Goal: Information Seeking & Learning: Understand process/instructions

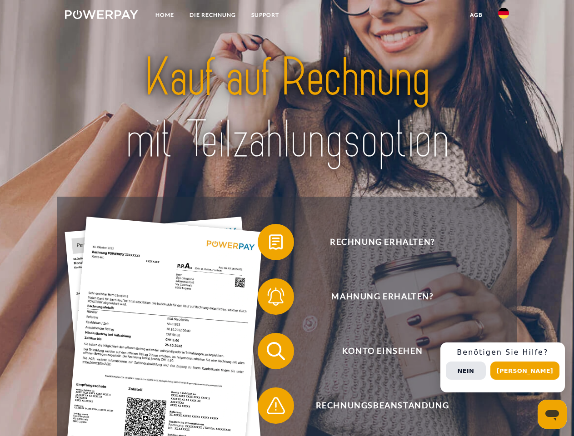
click at [101, 16] on img at bounding box center [101, 14] width 73 height 9
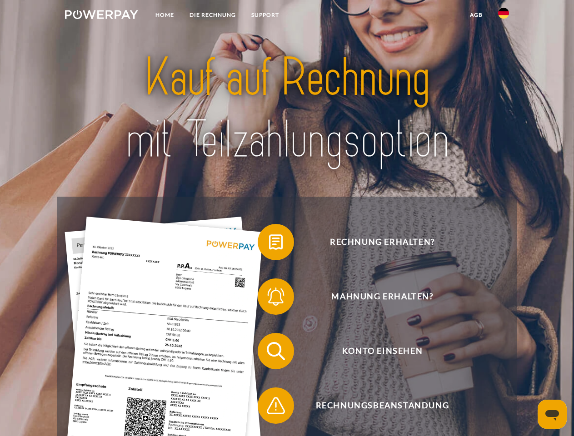
click at [504, 16] on img at bounding box center [503, 13] width 11 height 11
click at [476, 15] on link "agb" at bounding box center [476, 15] width 28 height 16
click at [269, 244] on span at bounding box center [262, 242] width 45 height 45
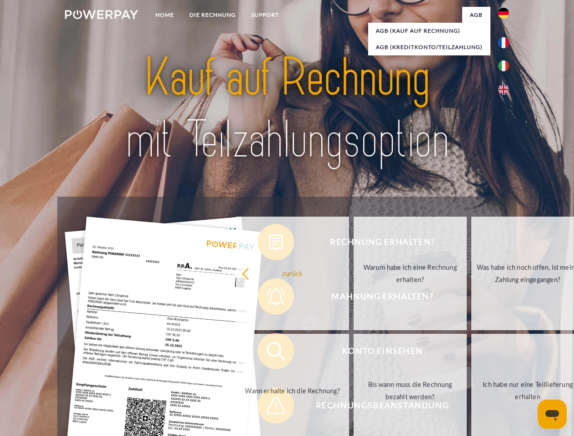
click at [269, 299] on div "Rechnung erhalten? Mahnung erhalten? Konto einsehen" at bounding box center [286, 379] width 459 height 364
click at [354, 353] on link "Bis wann muss die Rechnung bezahlt werden?" at bounding box center [410, 391] width 113 height 114
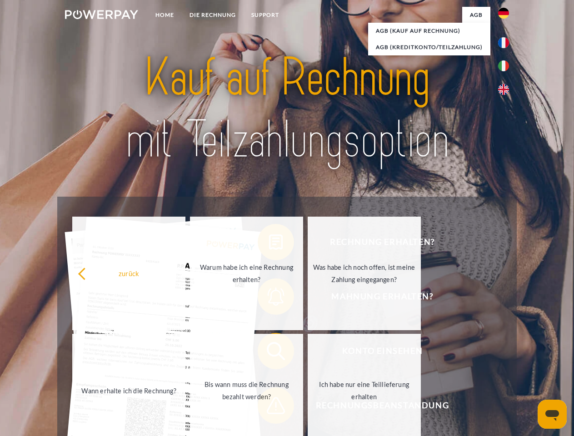
click at [269, 408] on span at bounding box center [262, 405] width 45 height 45
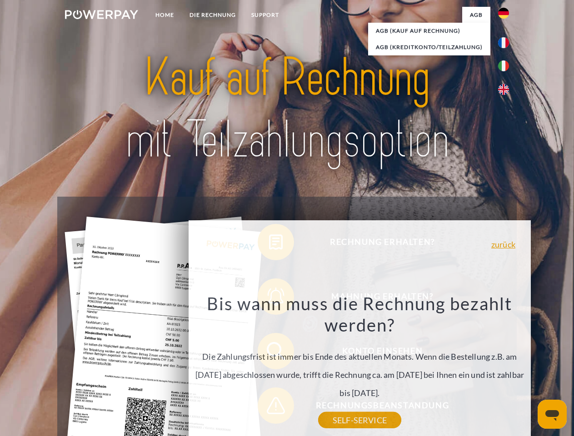
click at [506, 368] on div "Rechnung erhalten? Mahnung erhalten? Konto einsehen" at bounding box center [286, 379] width 459 height 364
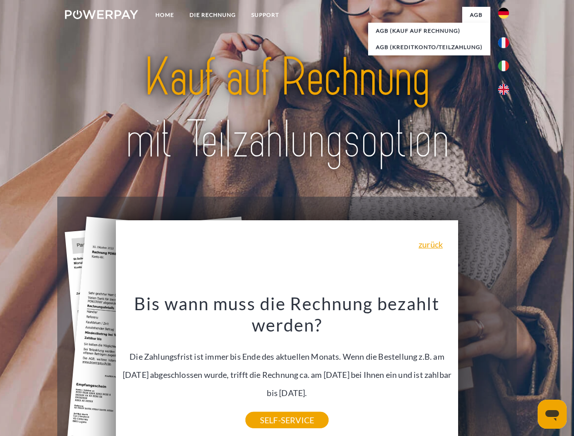
click at [484, 370] on span "Konto einsehen" at bounding box center [382, 351] width 223 height 36
click at [528, 371] on header "Home DIE RECHNUNG SUPPORT" at bounding box center [287, 314] width 574 height 628
